Goal: Find specific page/section: Find specific page/section

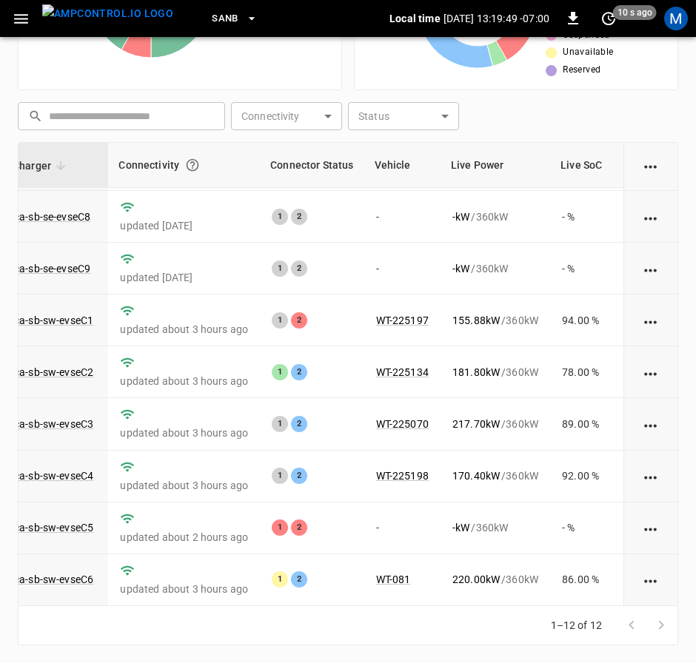
scroll to position [222, 224]
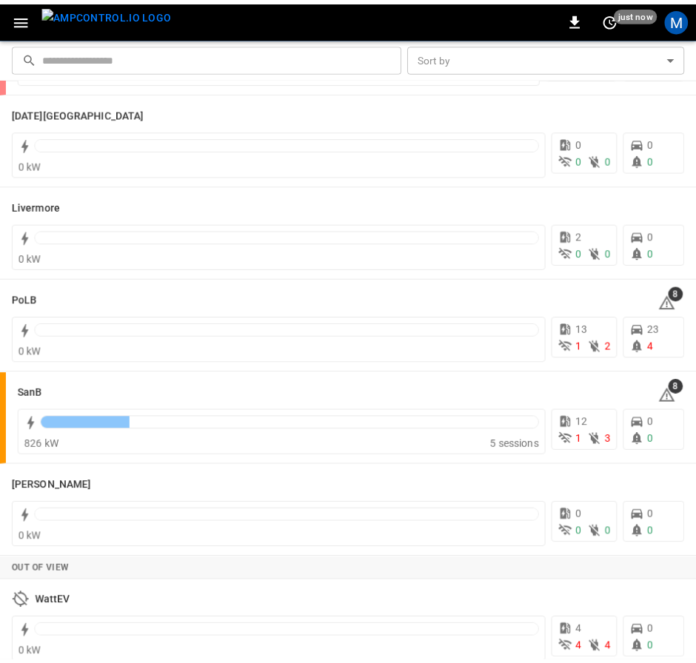
scroll to position [298, 0]
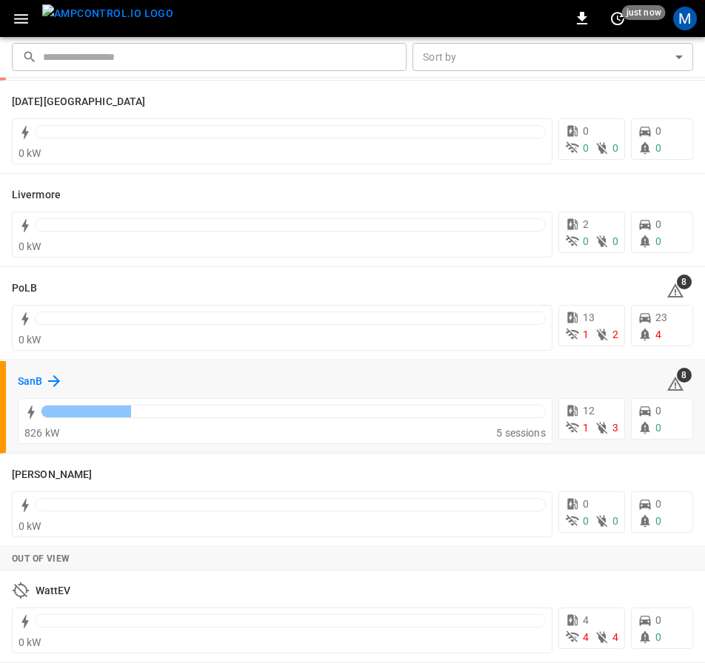
click at [48, 385] on icon at bounding box center [54, 381] width 18 height 18
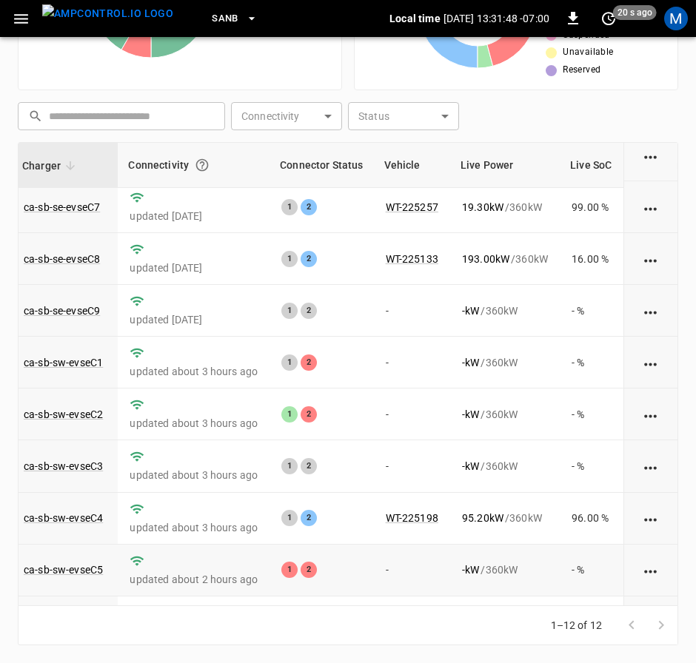
scroll to position [222, 112]
